Goal: Task Accomplishment & Management: Use online tool/utility

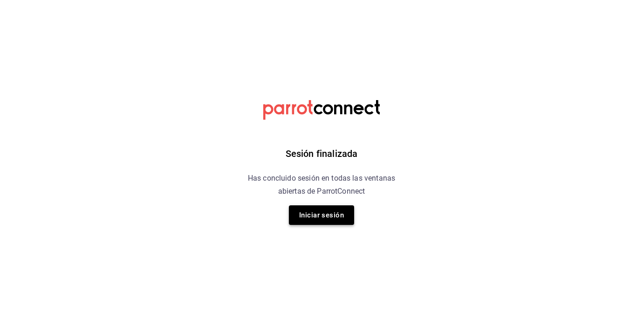
click at [336, 213] on button "Iniciar sesión" at bounding box center [321, 216] width 65 height 20
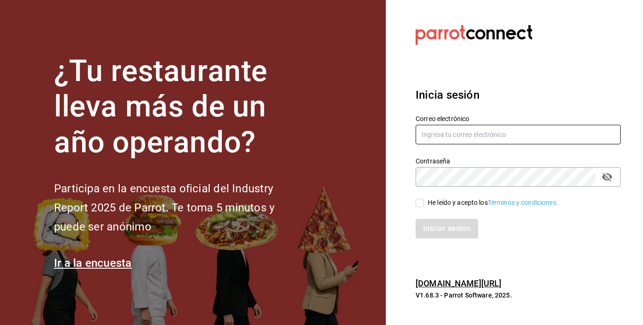
type input "[EMAIL_ADDRESS][PERSON_NAME][DOMAIN_NAME]"
click at [422, 205] on input "He leído y acepto los Términos y condiciones." at bounding box center [420, 203] width 8 height 8
checkbox input "true"
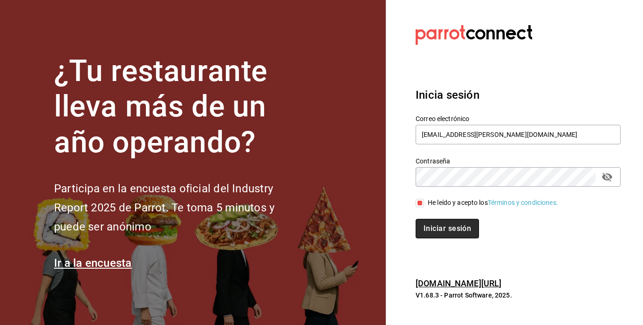
click at [425, 222] on button "Iniciar sesión" at bounding box center [447, 229] width 63 height 20
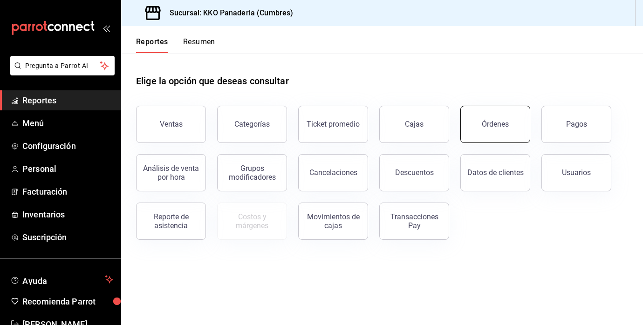
click at [506, 132] on button "Órdenes" at bounding box center [496, 124] width 70 height 37
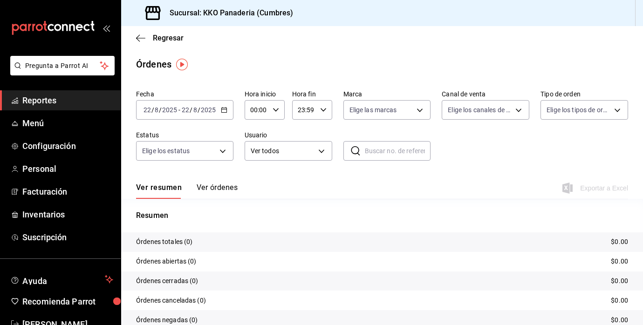
click at [50, 102] on span "Reportes" at bounding box center [67, 100] width 91 height 13
